Goal: Information Seeking & Learning: Learn about a topic

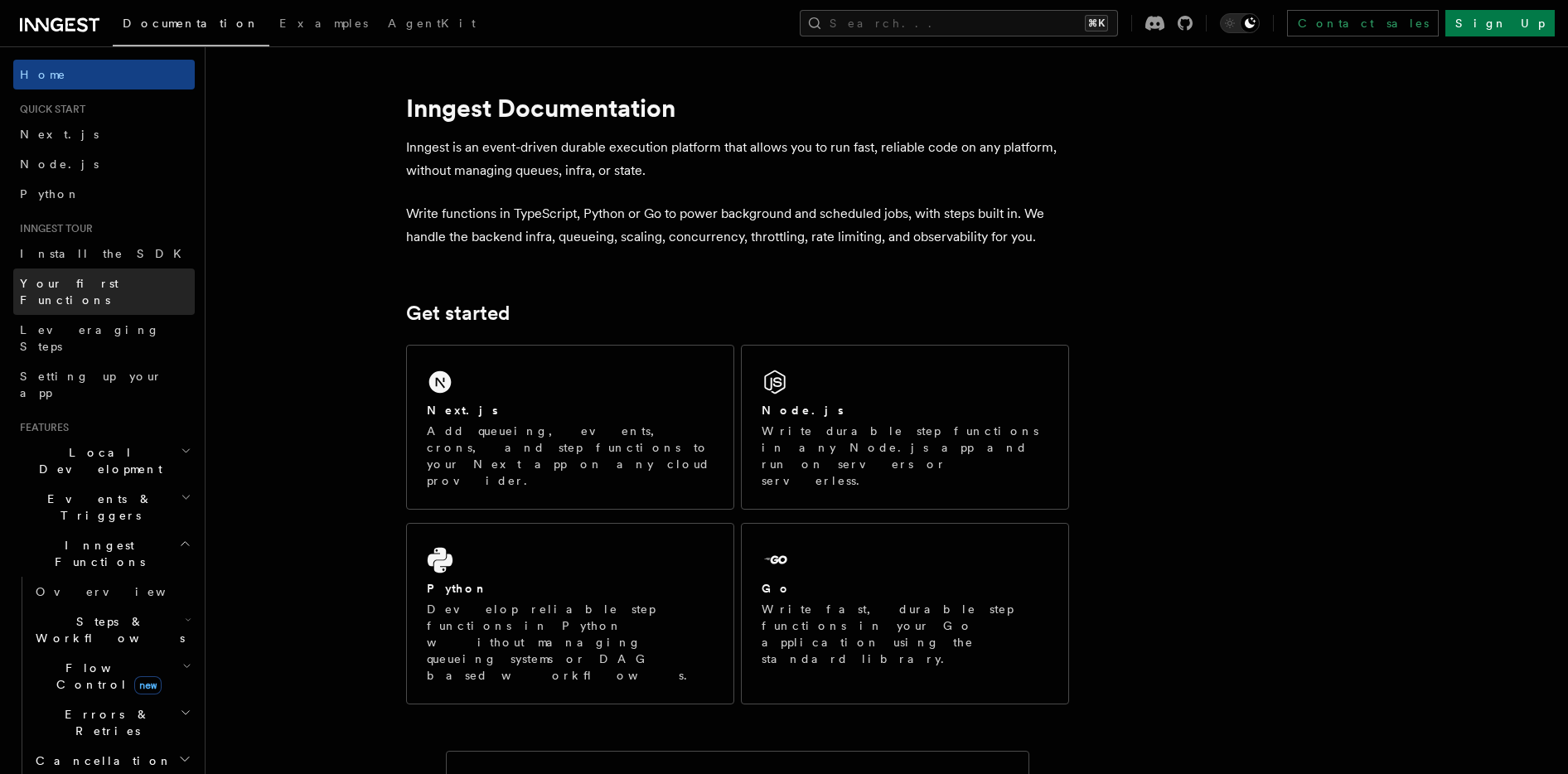
click at [86, 277] on span "Your first Functions" at bounding box center [69, 292] width 99 height 30
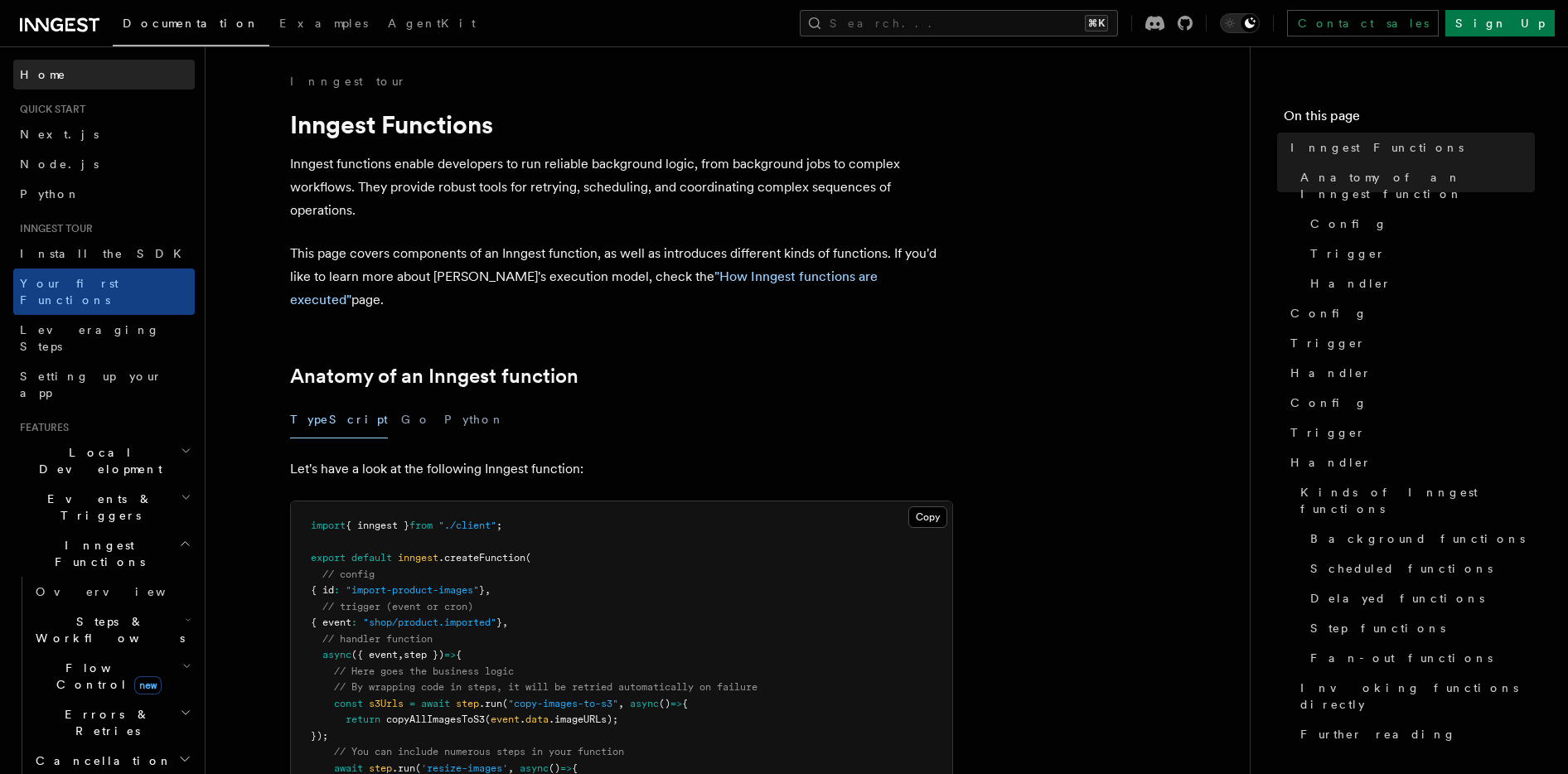
click at [51, 68] on link "Home" at bounding box center [104, 75] width 182 height 30
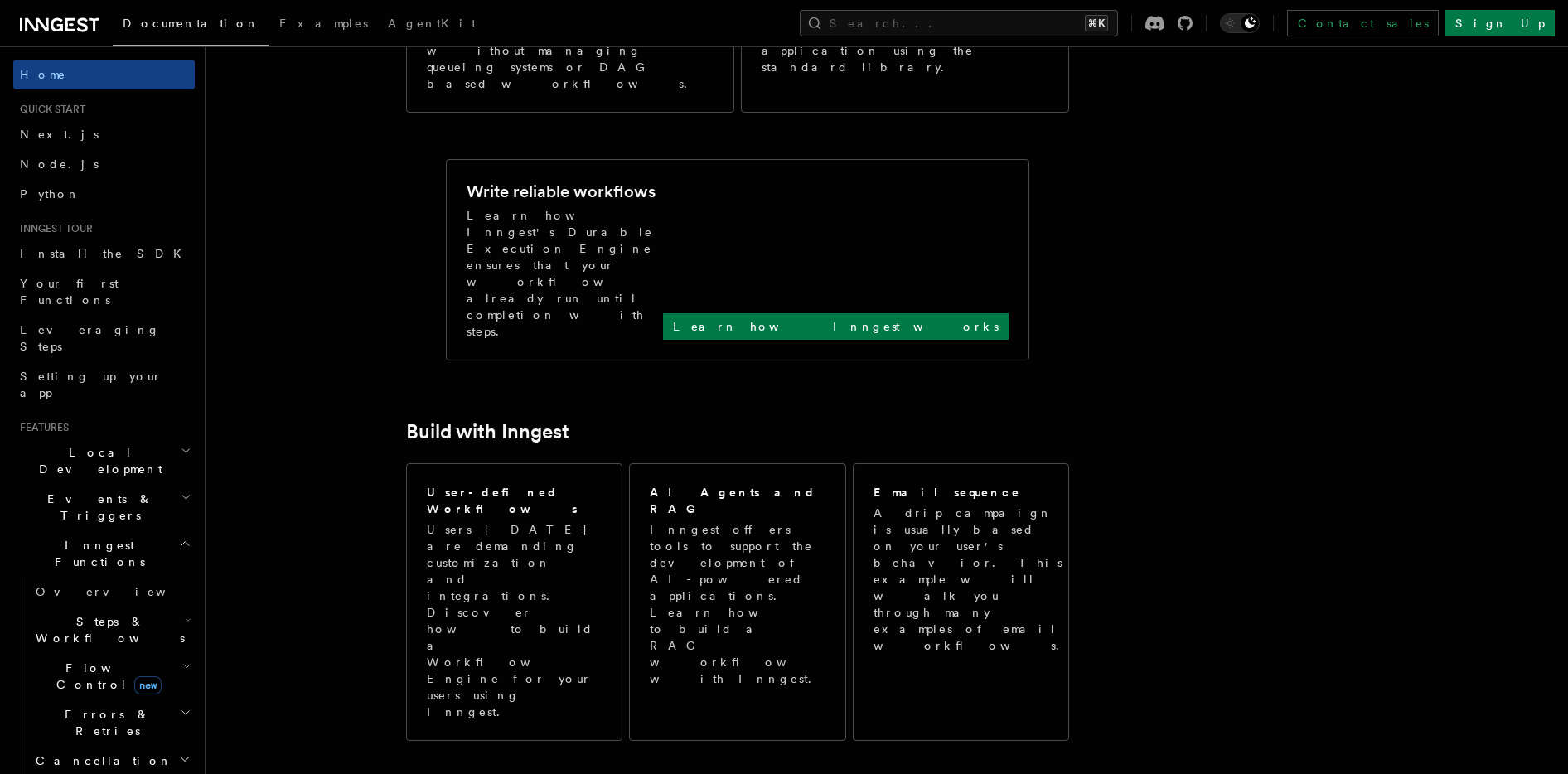
scroll to position [614, 0]
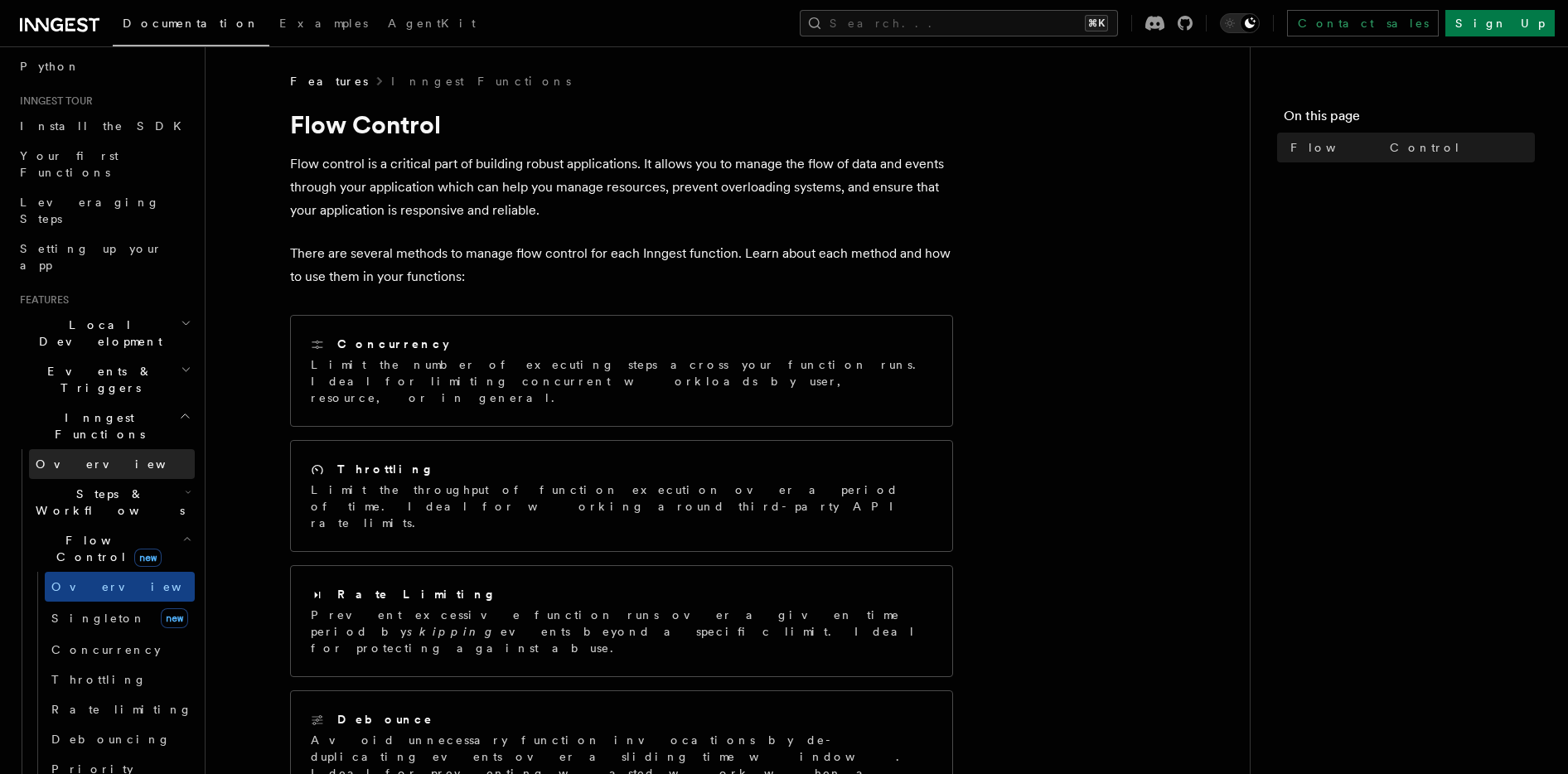
scroll to position [163, 0]
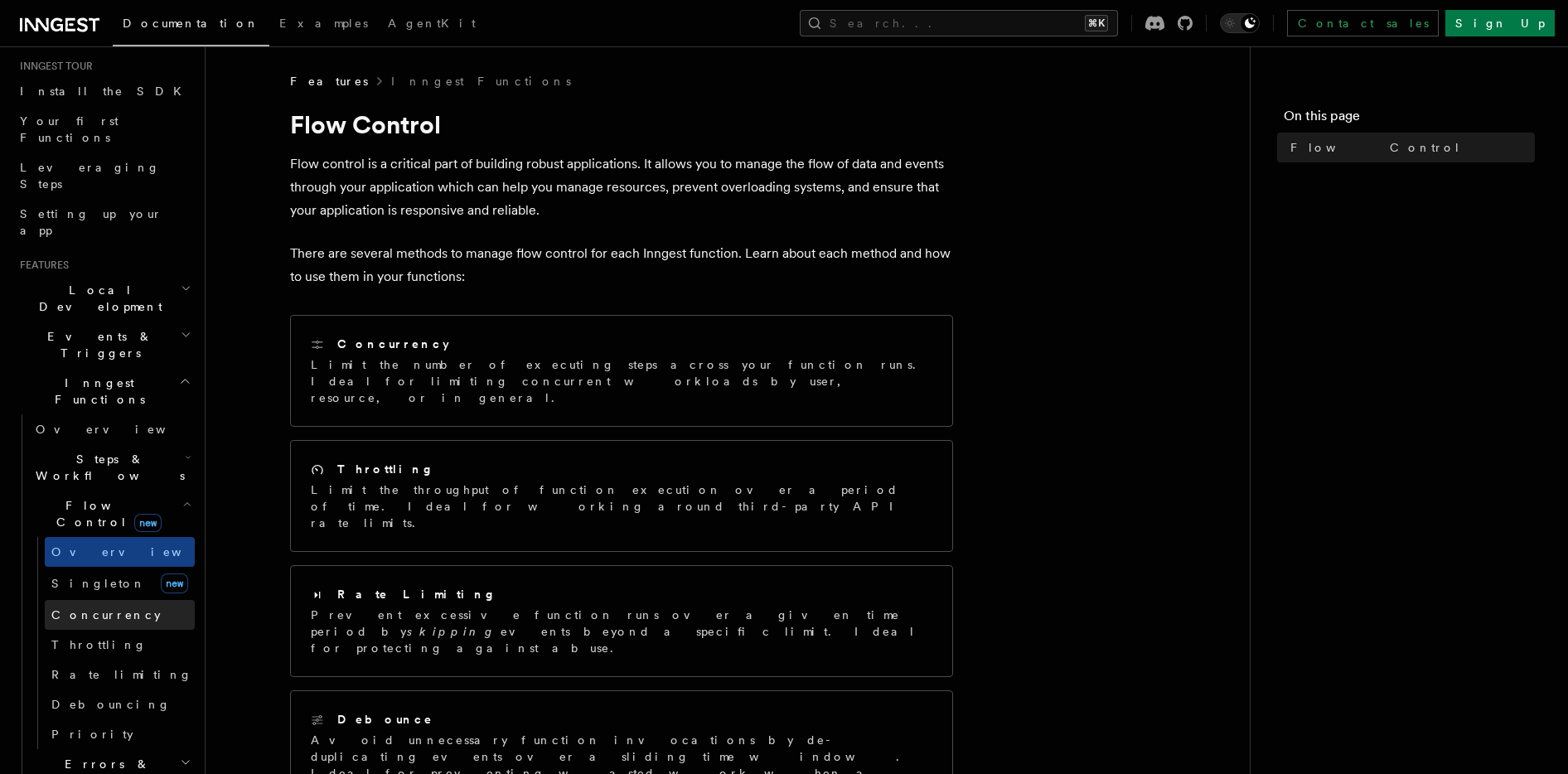
click at [114, 608] on span "Concurrency" at bounding box center [106, 614] width 110 height 13
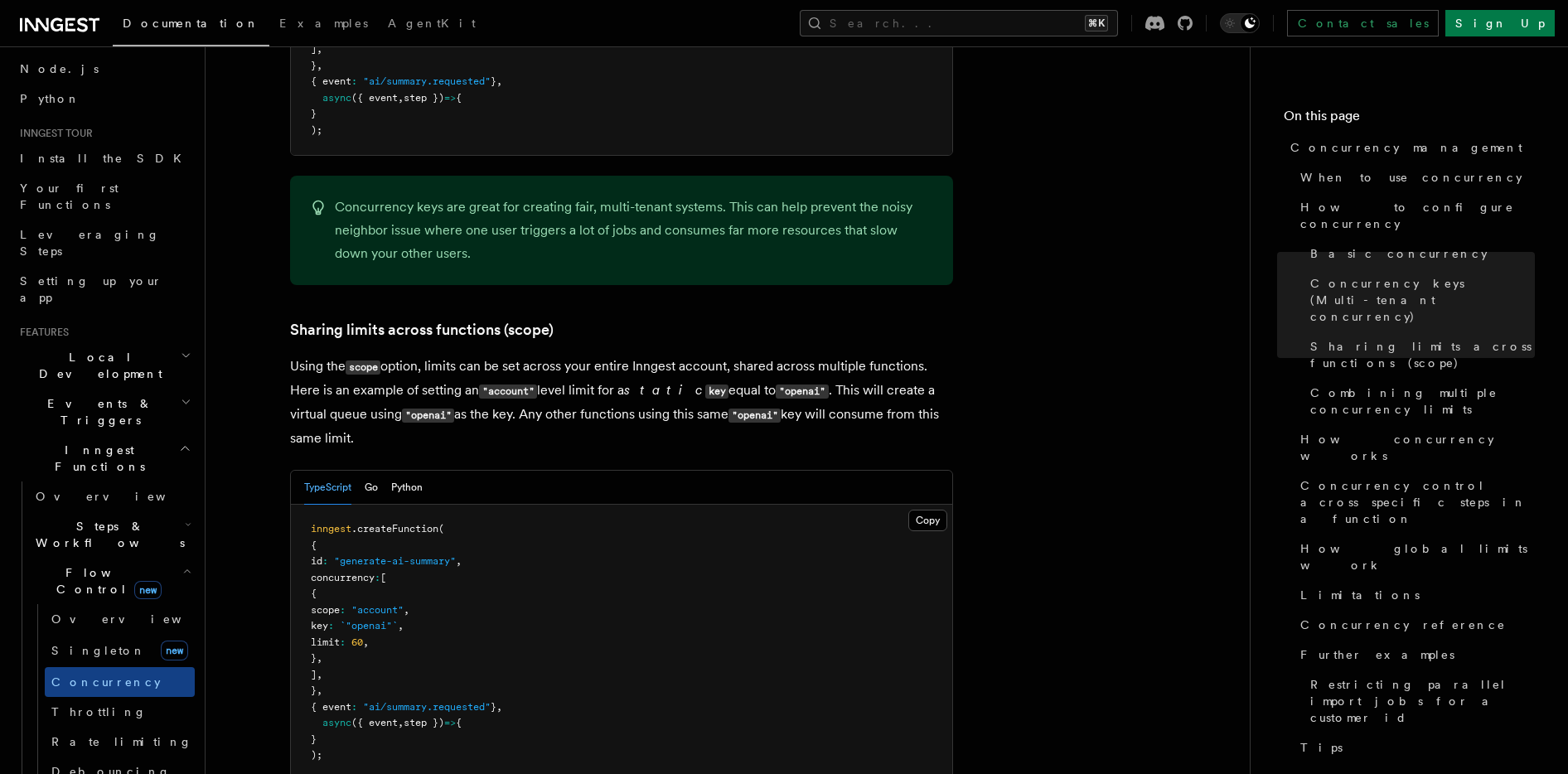
scroll to position [93, 0]
click at [97, 187] on span "Your first Functions" at bounding box center [69, 199] width 99 height 30
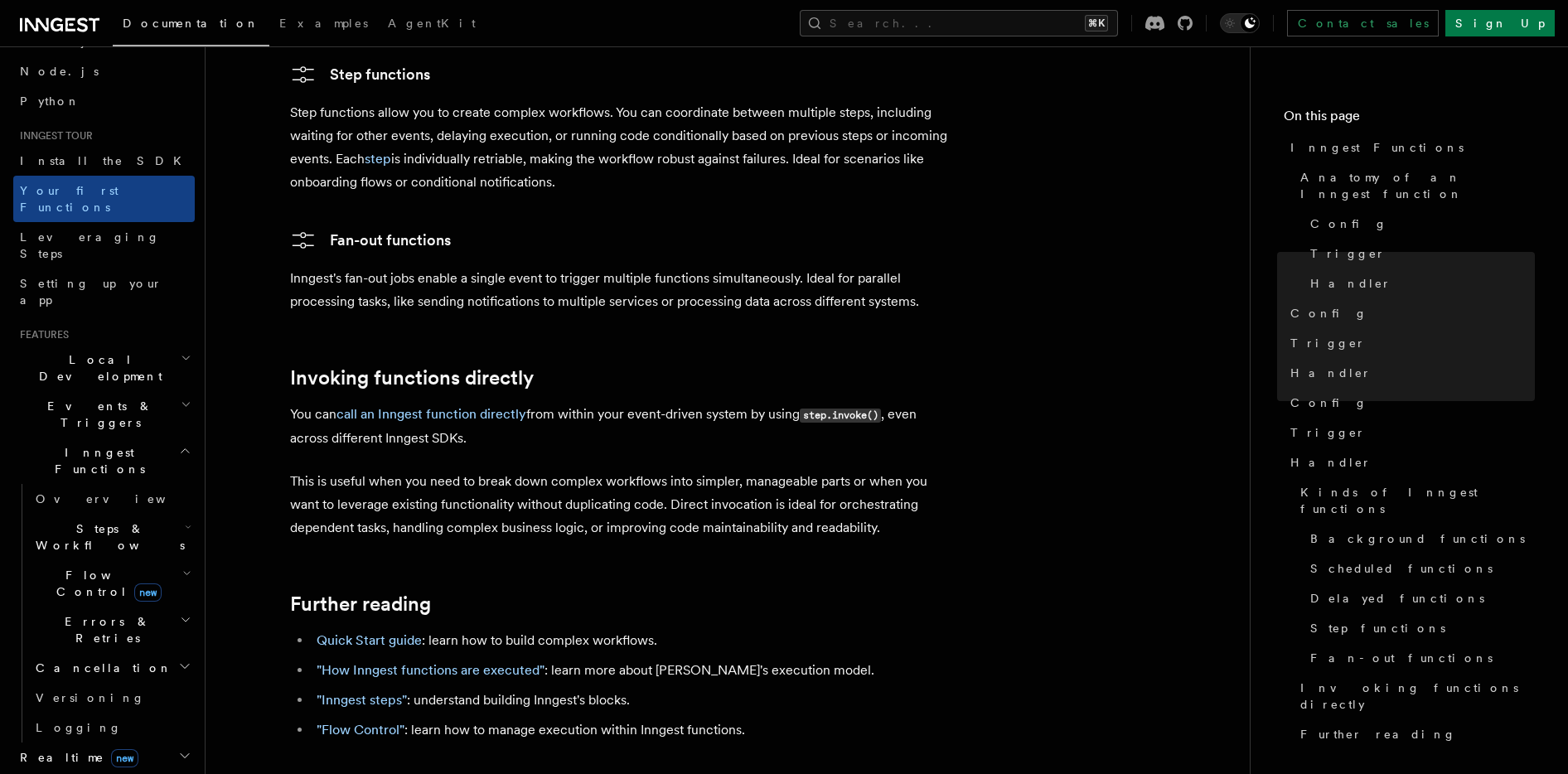
scroll to position [3087, 0]
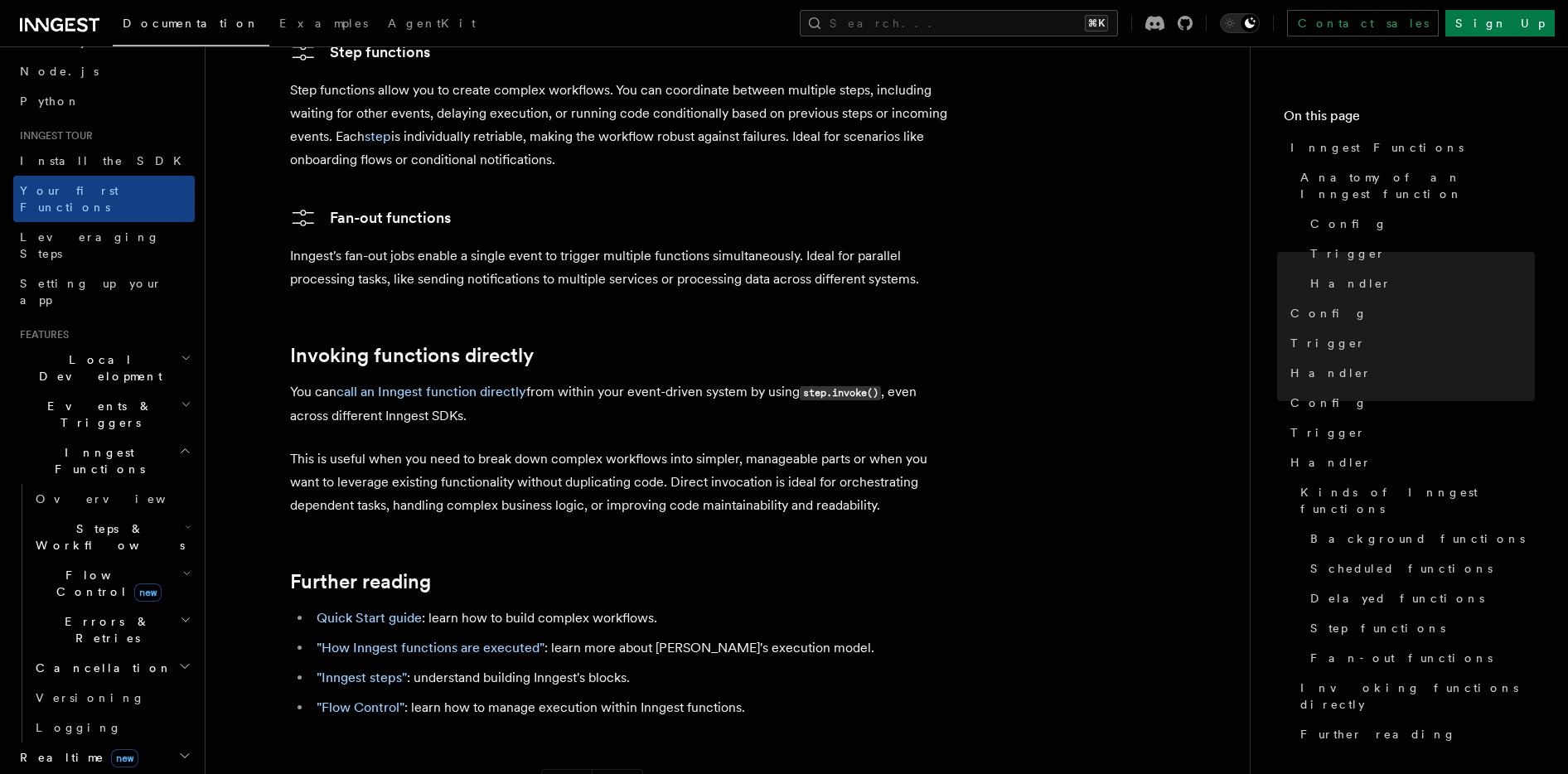
click at [187, 567] on icon "button" at bounding box center [187, 573] width 9 height 13
click at [186, 398] on icon "button" at bounding box center [186, 404] width 11 height 13
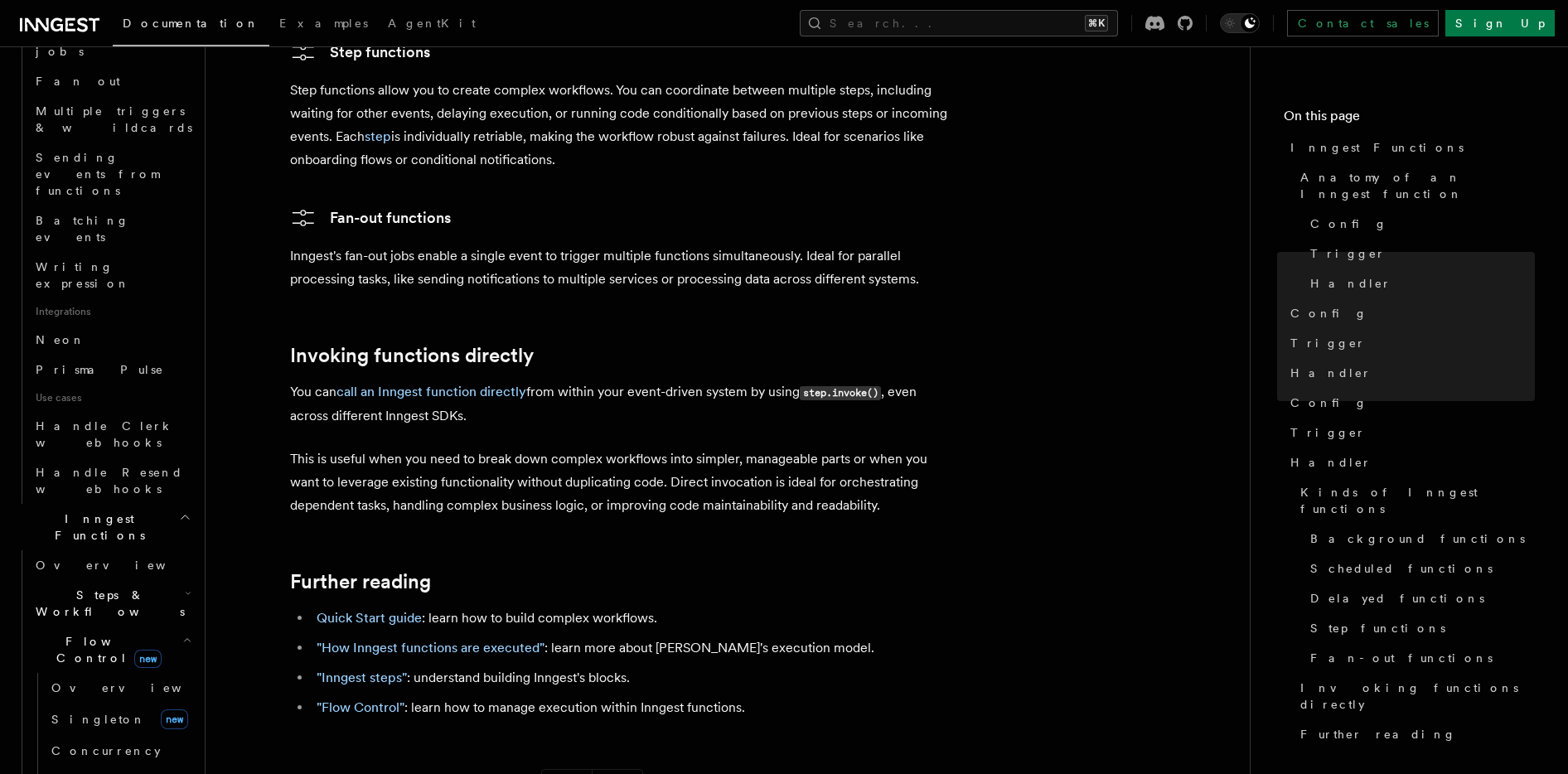
scroll to position [848, 0]
click at [185, 578] on icon "button" at bounding box center [188, 584] width 7 height 13
click at [95, 637] on span "Overview" at bounding box center [136, 643] width 171 height 13
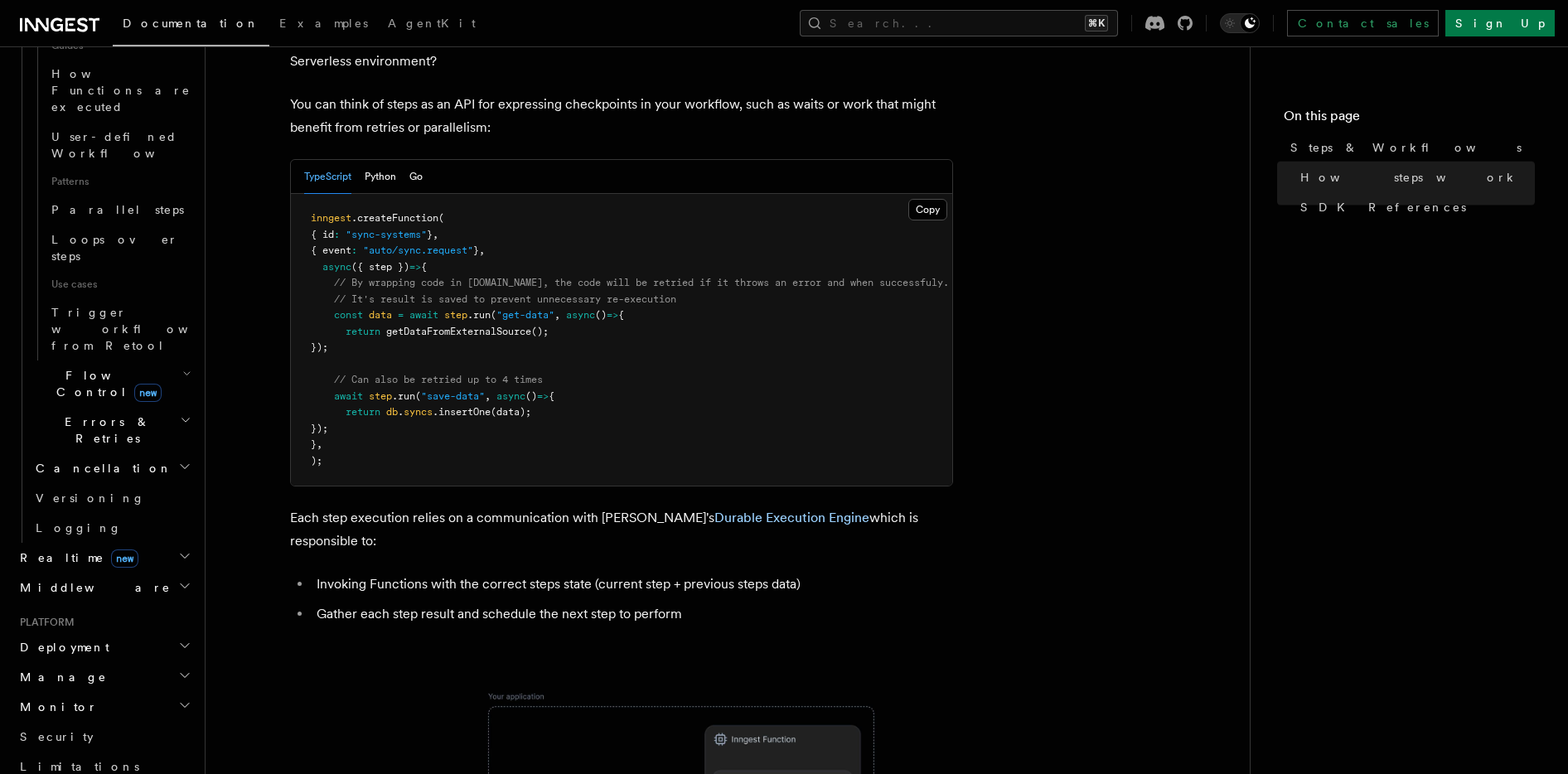
scroll to position [87, 0]
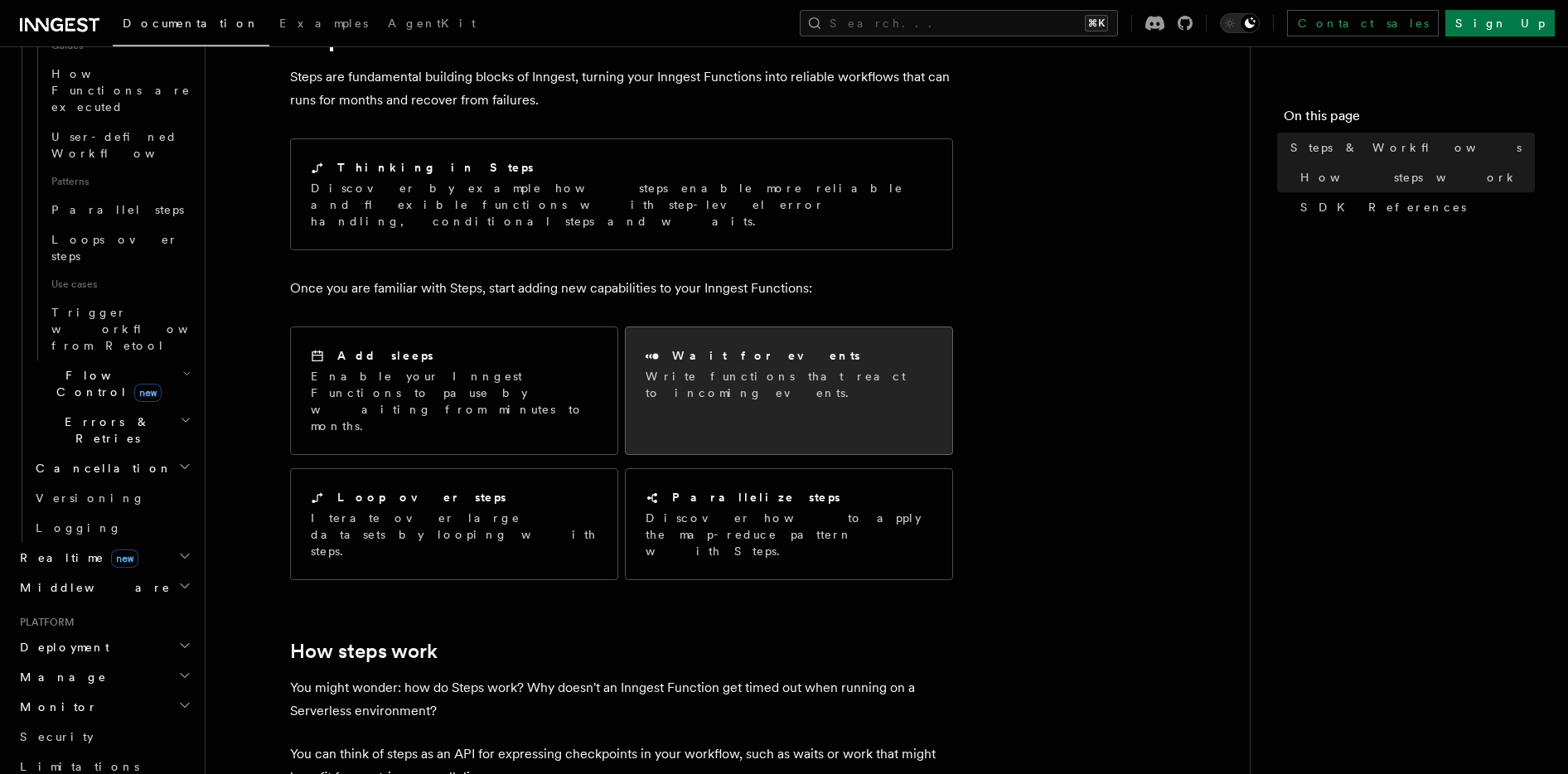
click at [686, 348] on h2 "Wait for events" at bounding box center [766, 356] width 188 height 17
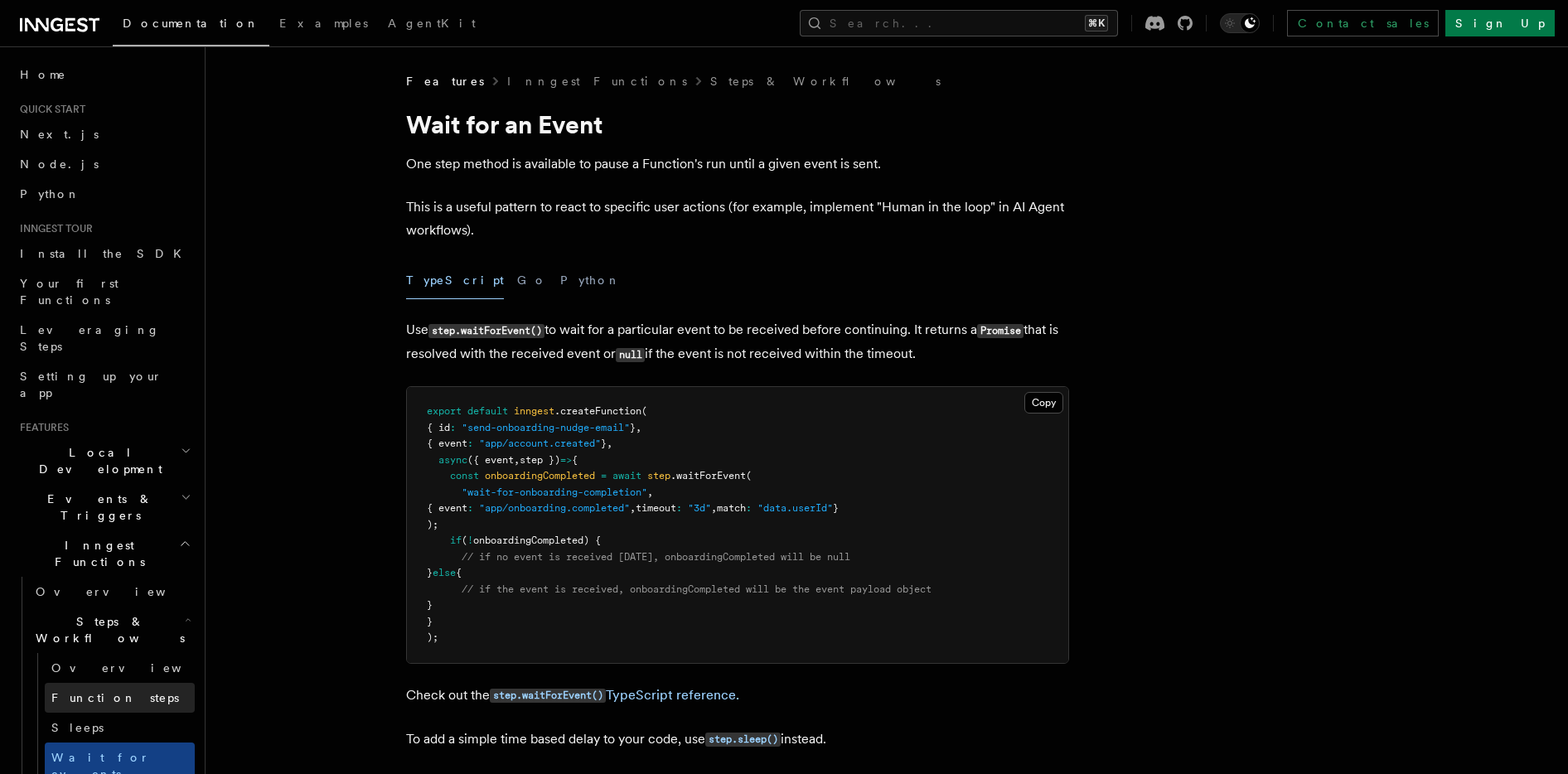
click at [111, 691] on span "Function steps" at bounding box center [115, 697] width 128 height 13
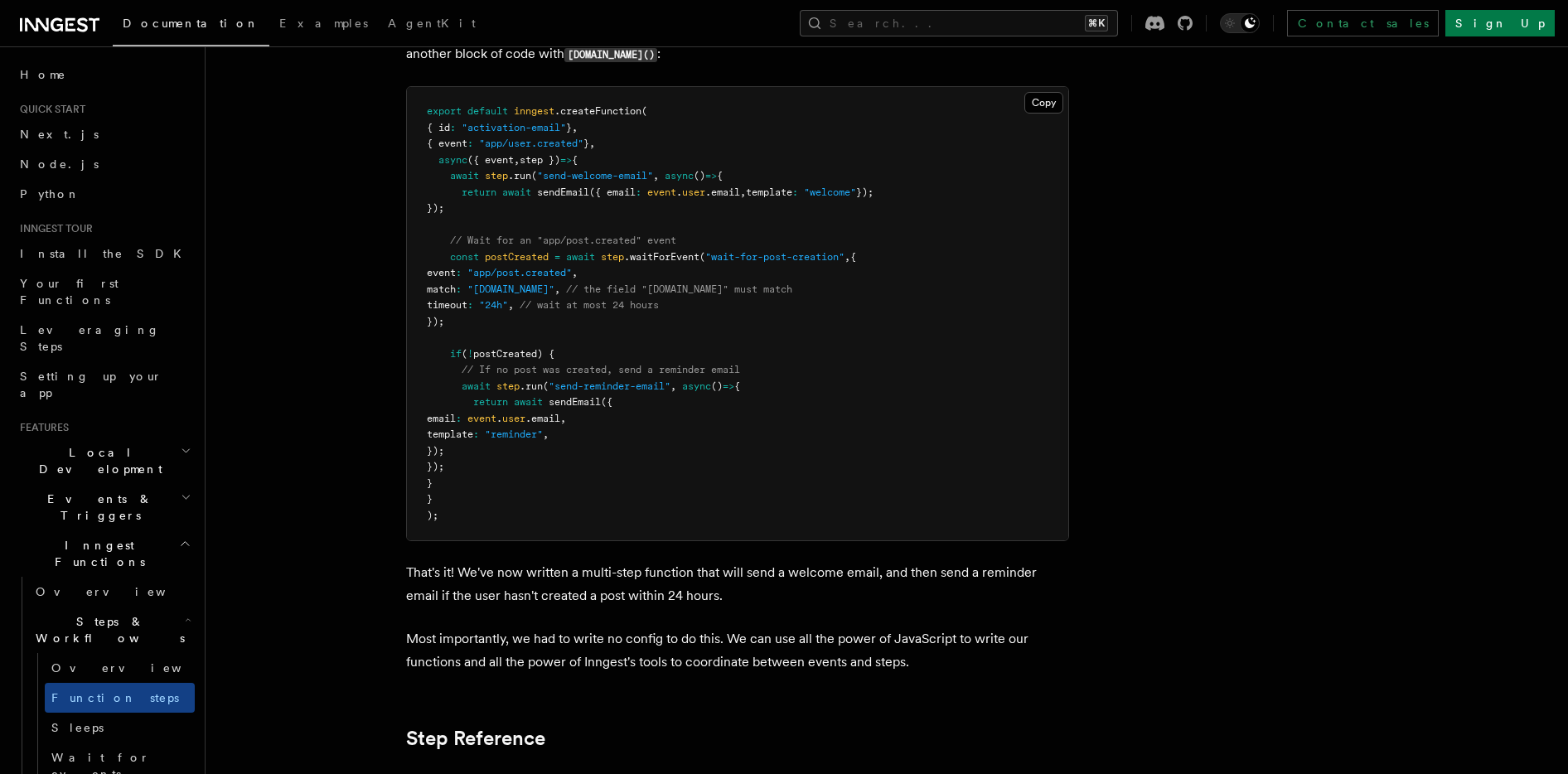
scroll to position [2306, 0]
